Goal: Transaction & Acquisition: Obtain resource

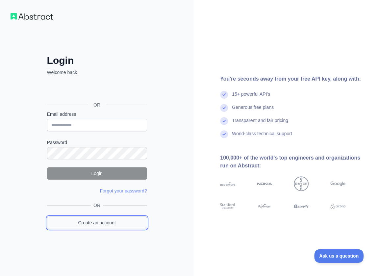
click at [111, 222] on link "Create an account" at bounding box center [97, 223] width 100 height 13
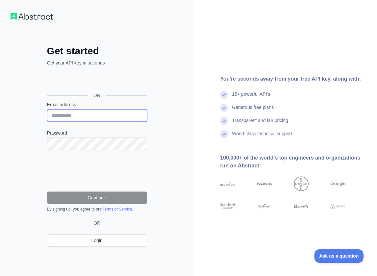
click at [107, 112] on input "Email address" at bounding box center [97, 115] width 100 height 13
paste input "**********"
type input "**********"
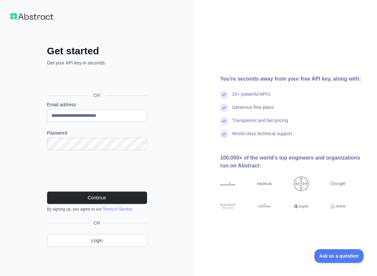
click at [163, 218] on div "**********" at bounding box center [97, 138] width 194 height 276
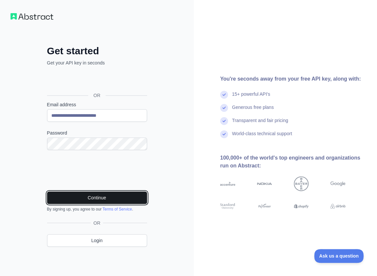
click at [139, 197] on button "Continue" at bounding box center [97, 198] width 100 height 13
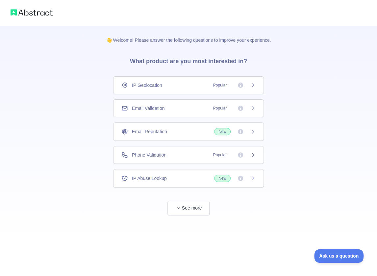
click at [197, 109] on div "Email Validation Popular" at bounding box center [189, 108] width 134 height 7
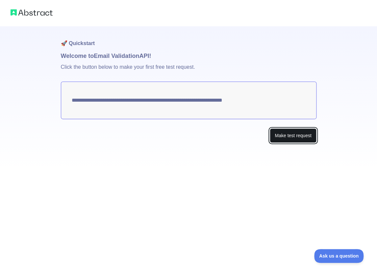
click at [290, 141] on button "Make test request" at bounding box center [293, 135] width 46 height 15
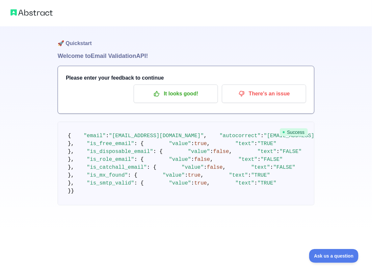
click at [184, 79] on h3 "Please enter your feedback to continue" at bounding box center [186, 78] width 240 height 8
click at [184, 89] on p "It looks good!" at bounding box center [176, 93] width 74 height 11
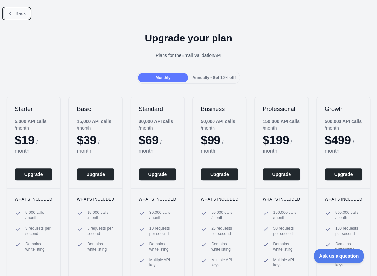
click at [27, 15] on button "Back" at bounding box center [16, 13] width 27 height 11
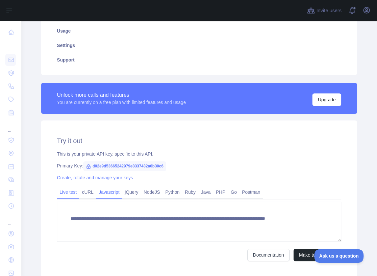
scroll to position [132, 0]
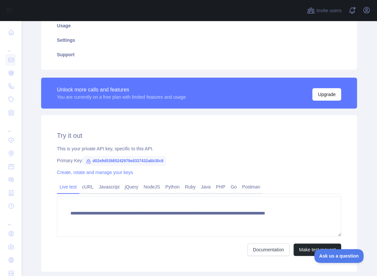
click at [144, 160] on span "d02e9d53665242979e8337432a6b30c6" at bounding box center [124, 161] width 83 height 10
copy span "d02e9d53665242979e8337432a6b30c6"
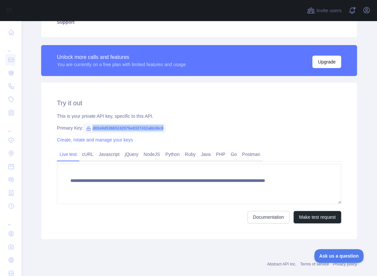
scroll to position [176, 0]
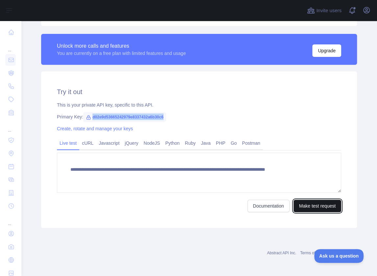
click at [311, 201] on button "Make test request" at bounding box center [318, 206] width 48 height 13
